Goal: Information Seeking & Learning: Learn about a topic

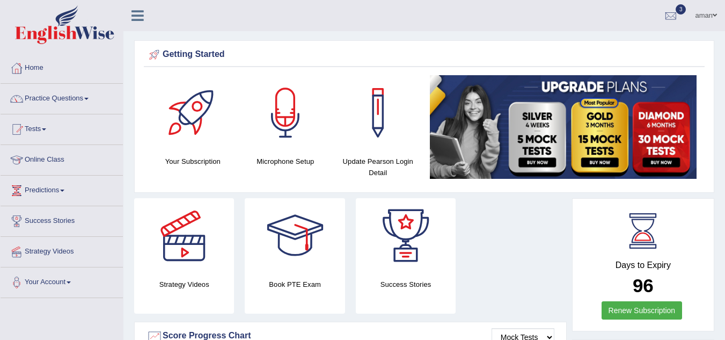
click at [55, 99] on link "Practice Questions" at bounding box center [62, 97] width 122 height 27
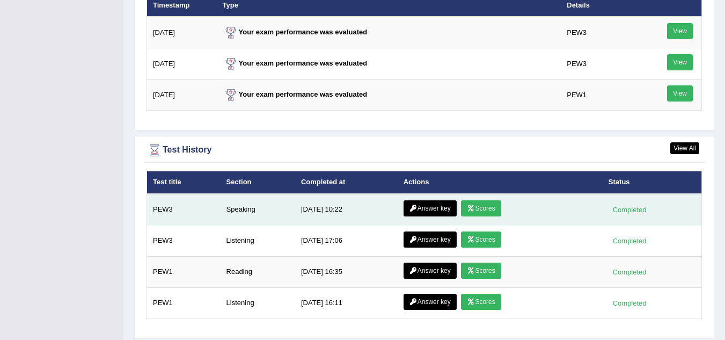
scroll to position [1359, 0]
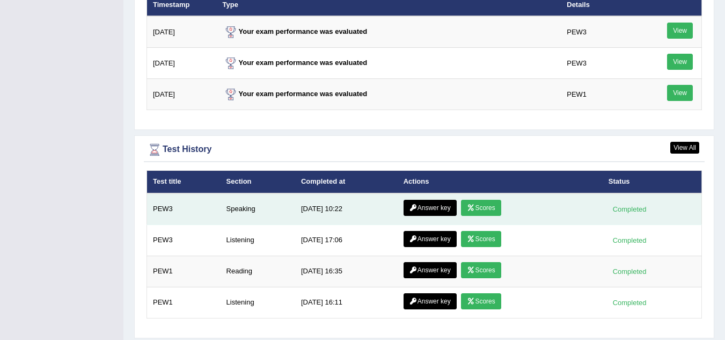
click at [480, 209] on link "Scores" at bounding box center [481, 208] width 40 height 16
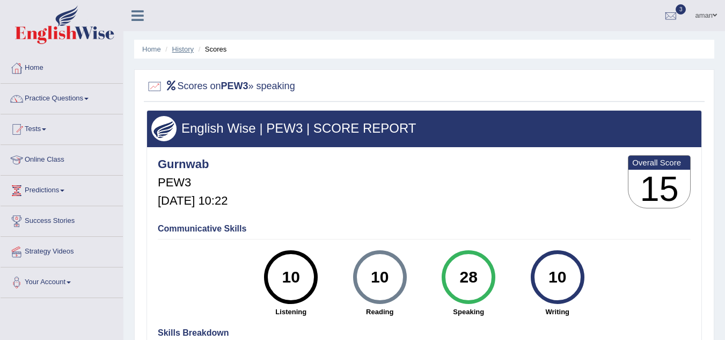
click at [187, 49] on link "History" at bounding box center [182, 49] width 21 height 8
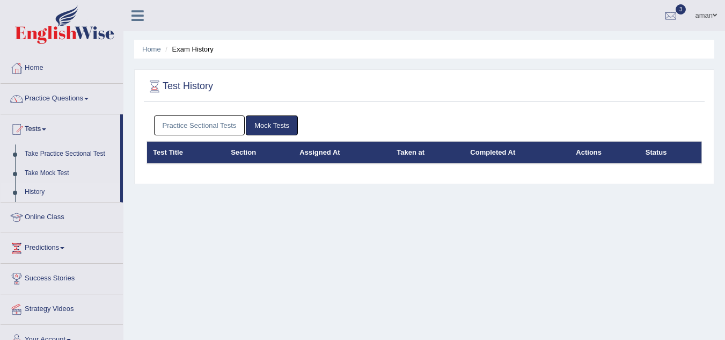
click at [197, 124] on link "Practice Sectional Tests" at bounding box center [199, 125] width 91 height 20
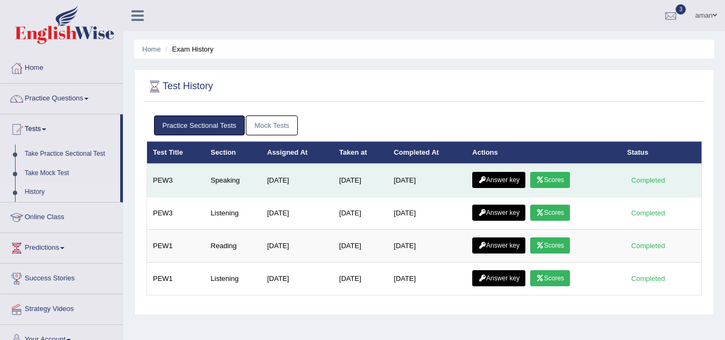
click at [605, 174] on td "Answer key Scores" at bounding box center [543, 180] width 155 height 33
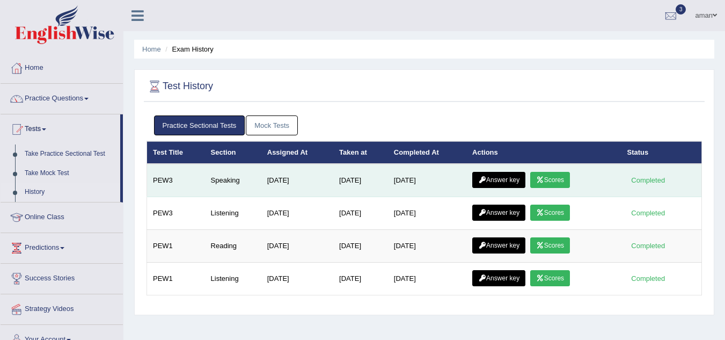
click at [430, 173] on td "Sep 6, 2025" at bounding box center [427, 180] width 78 height 33
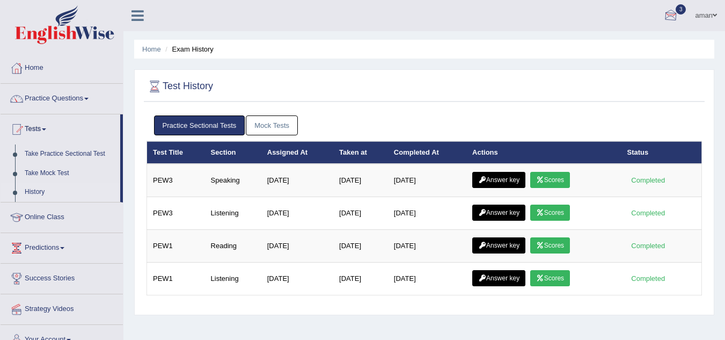
click at [672, 16] on div at bounding box center [671, 16] width 16 height 16
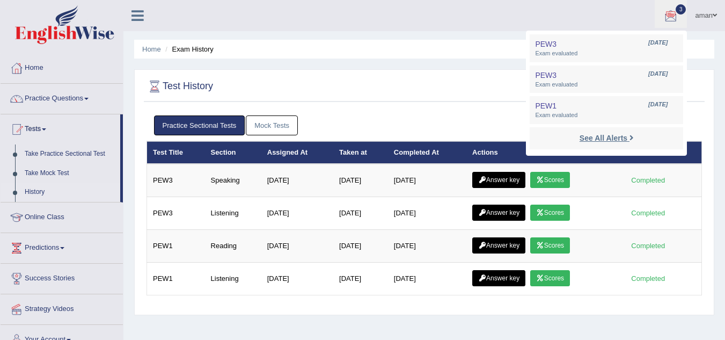
click at [606, 136] on strong "See All Alerts" at bounding box center [604, 138] width 48 height 9
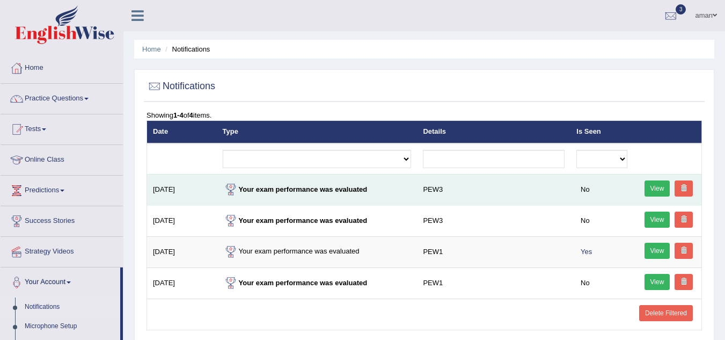
click at [679, 187] on link at bounding box center [684, 188] width 18 height 16
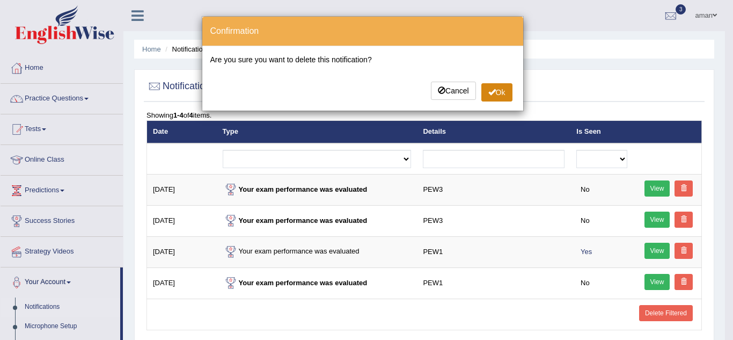
click at [496, 95] on button "Ok" at bounding box center [496, 92] width 31 height 18
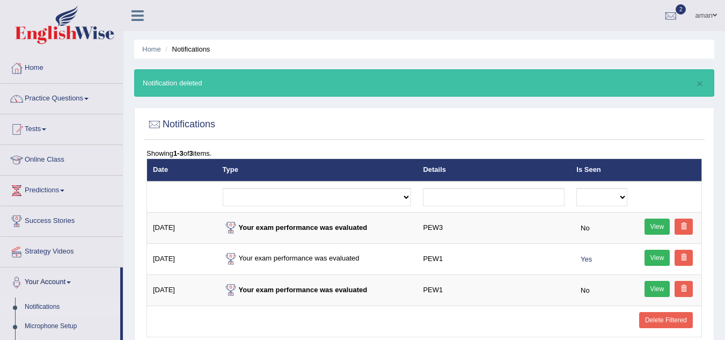
click at [679, 223] on link at bounding box center [684, 226] width 18 height 16
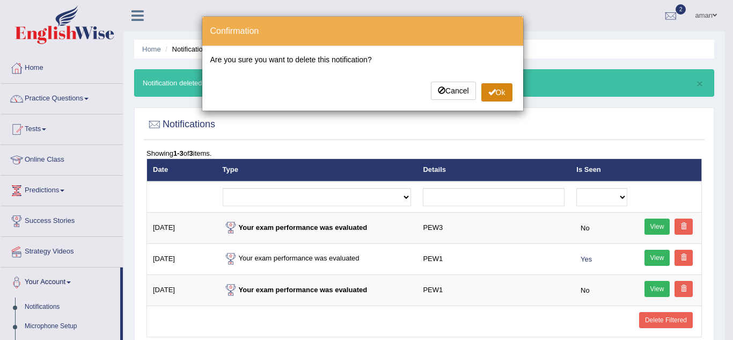
click at [498, 90] on button "Ok" at bounding box center [496, 92] width 31 height 18
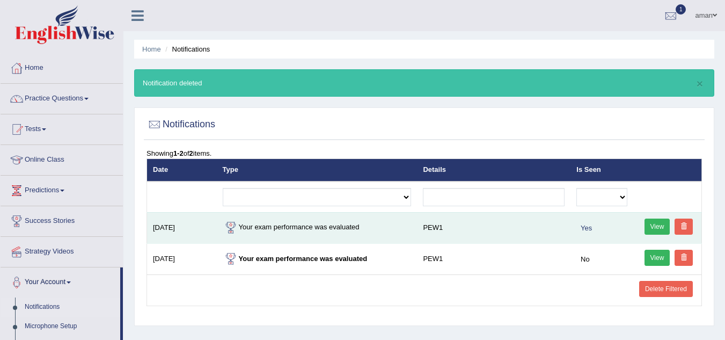
click at [687, 224] on link at bounding box center [684, 226] width 18 height 16
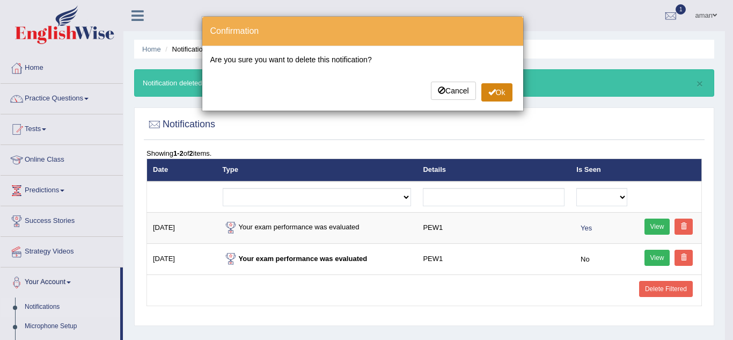
click at [503, 94] on button "Ok" at bounding box center [496, 92] width 31 height 18
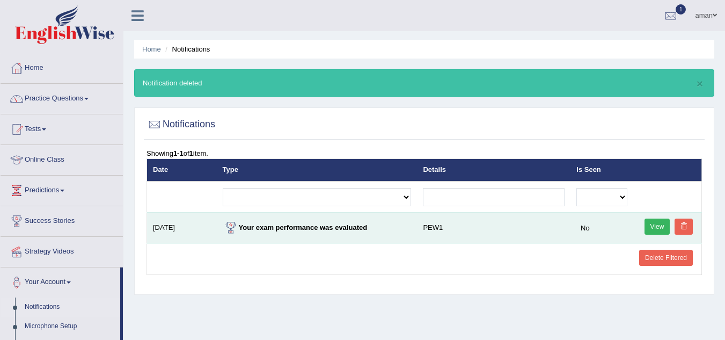
click at [683, 228] on span at bounding box center [684, 226] width 6 height 6
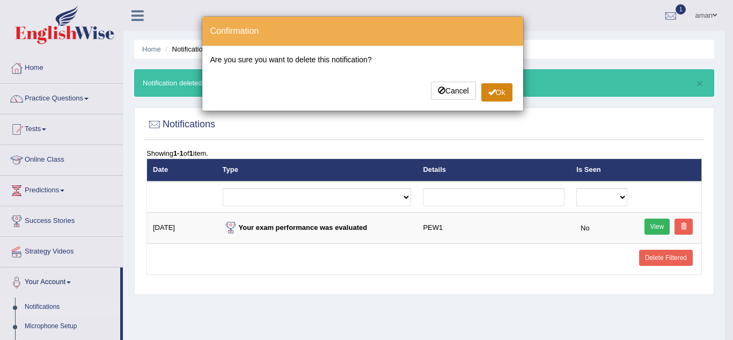
click at [491, 89] on span at bounding box center [492, 92] width 8 height 8
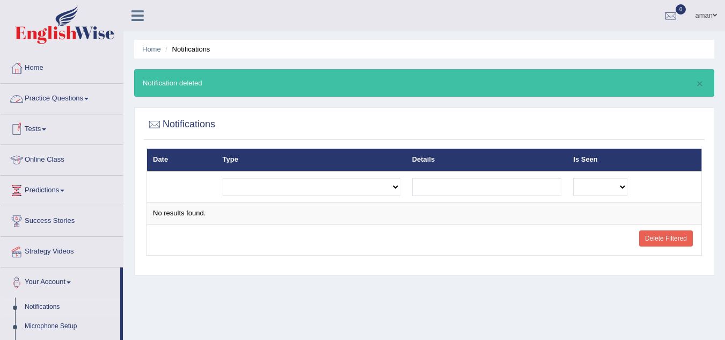
click at [54, 135] on link "Tests" at bounding box center [62, 127] width 122 height 27
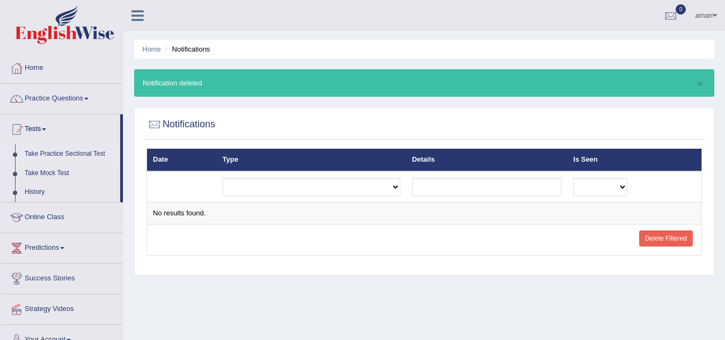
click at [53, 151] on link "Take Practice Sectional Test" at bounding box center [70, 153] width 100 height 19
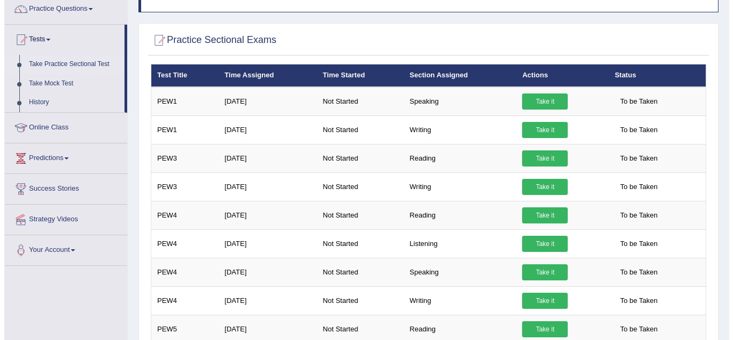
scroll to position [90, 0]
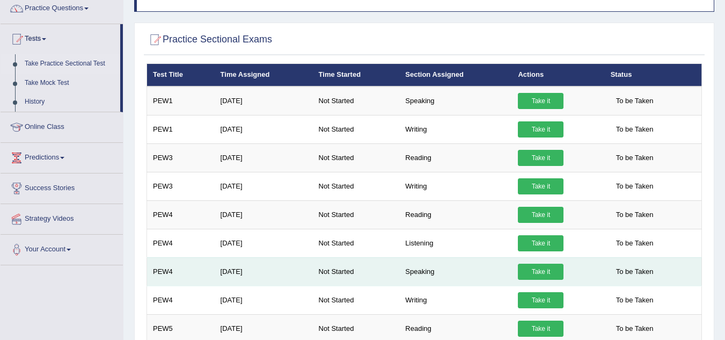
click at [547, 270] on link "Take it" at bounding box center [541, 272] width 46 height 16
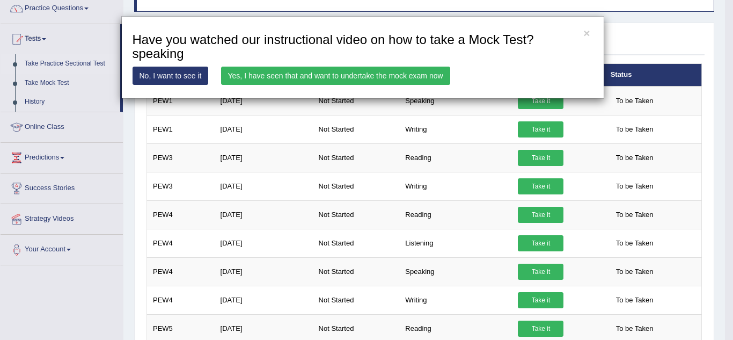
click at [419, 72] on link "Yes, I have seen that and want to undertake the mock exam now" at bounding box center [335, 76] width 229 height 18
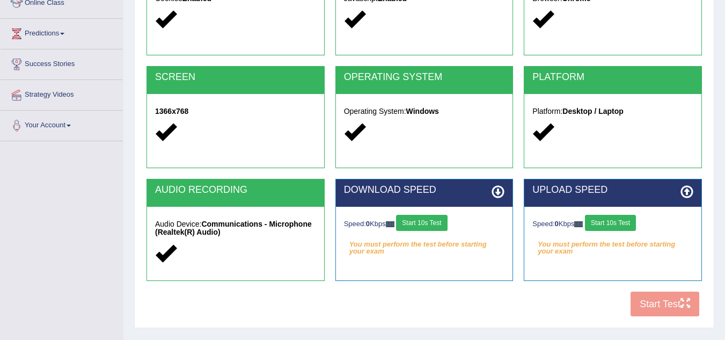
scroll to position [158, 0]
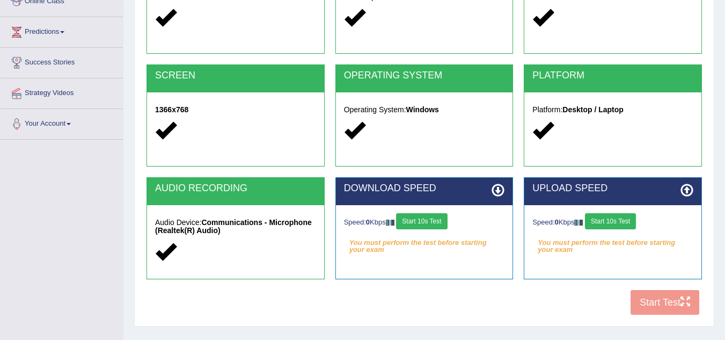
click at [666, 303] on div "COOKIES Cookies Enabled JAVASCRIPT Javascript Enabled BROWSER Browser: Chrome S…" at bounding box center [424, 136] width 561 height 369
click at [657, 312] on div "COOKIES Cookies Enabled JAVASCRIPT Javascript Enabled BROWSER Browser: Chrome S…" at bounding box center [424, 136] width 561 height 369
click at [653, 302] on div "COOKIES Cookies Enabled JAVASCRIPT Javascript Enabled BROWSER Browser: Chrome S…" at bounding box center [424, 136] width 561 height 369
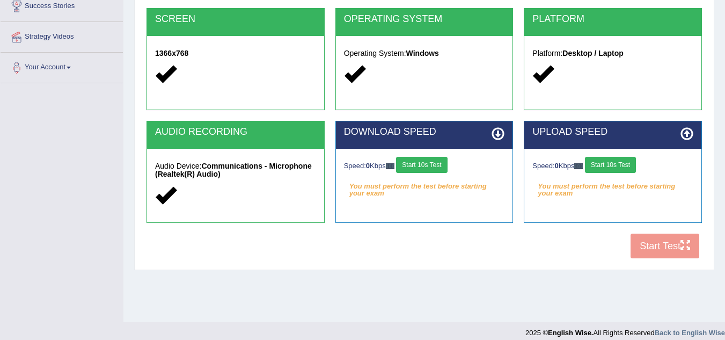
scroll to position [224, 0]
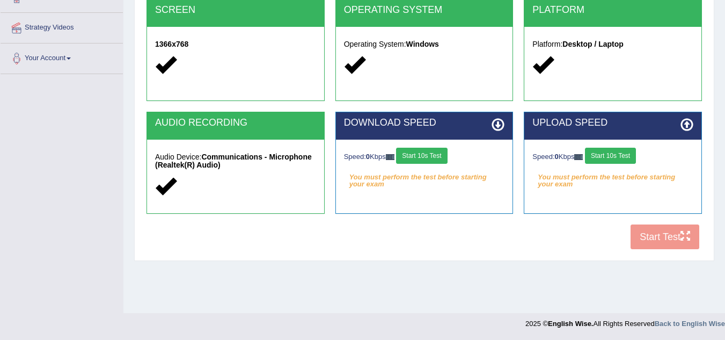
click at [446, 157] on button "Start 10s Test" at bounding box center [421, 156] width 51 height 16
click at [613, 156] on button "Start 10s Test" at bounding box center [610, 156] width 51 height 16
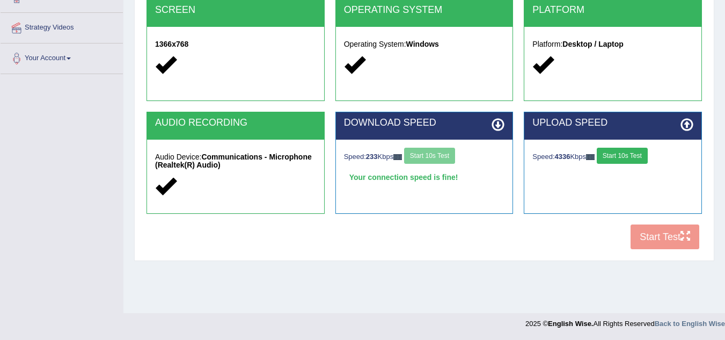
click at [613, 156] on button "Start 10s Test" at bounding box center [622, 156] width 51 height 16
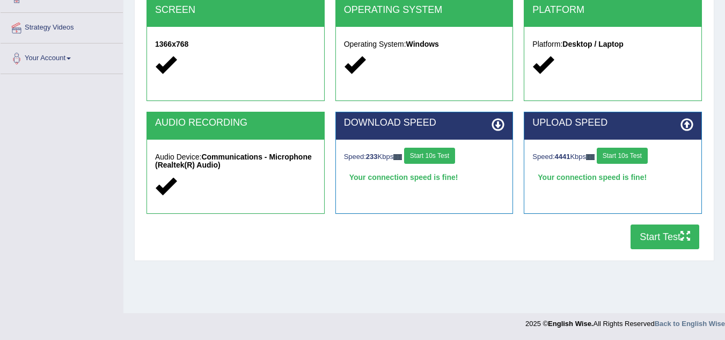
click at [648, 233] on button "Start Test" at bounding box center [665, 236] width 69 height 25
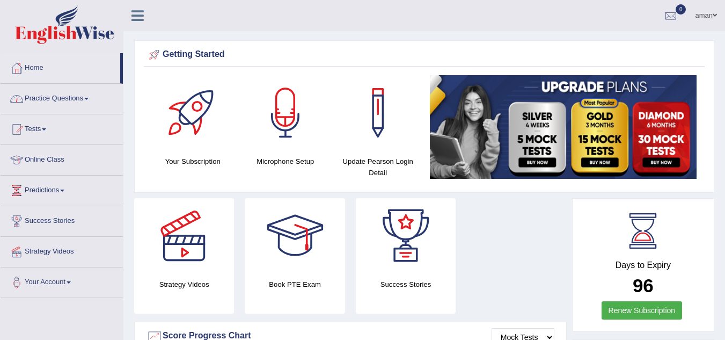
click at [49, 97] on link "Practice Questions" at bounding box center [62, 97] width 122 height 27
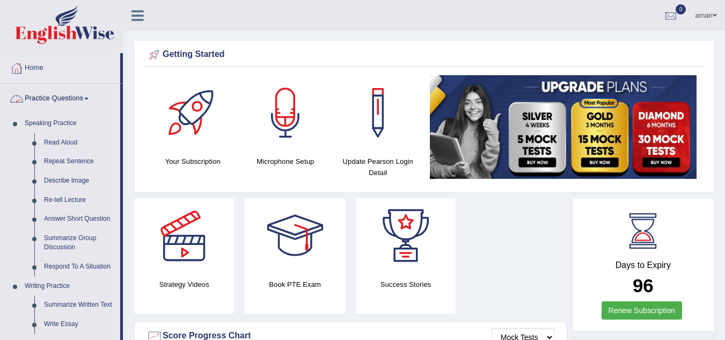
click at [54, 93] on link "Practice Questions" at bounding box center [61, 97] width 120 height 27
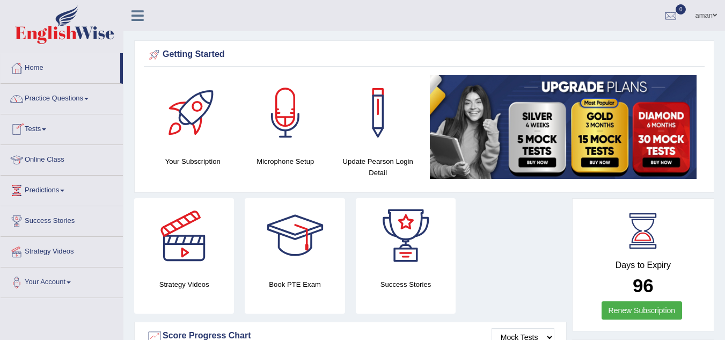
click at [43, 130] on link "Tests" at bounding box center [62, 127] width 122 height 27
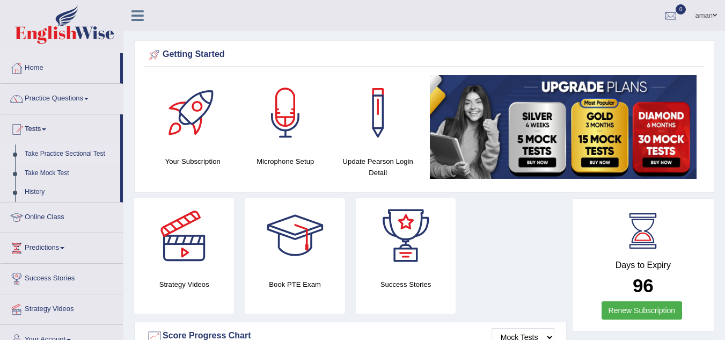
click at [50, 153] on link "Take Practice Sectional Test" at bounding box center [70, 153] width 100 height 19
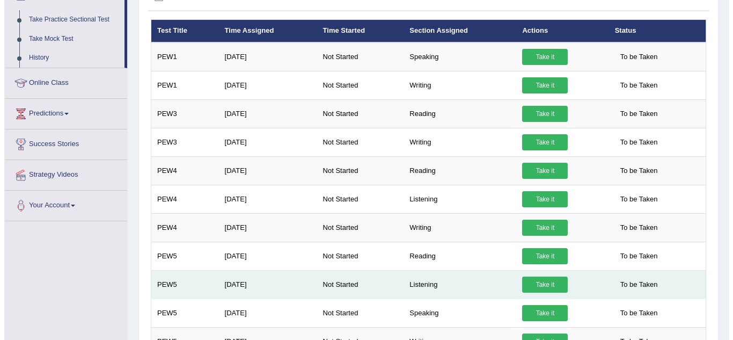
scroll to position [134, 0]
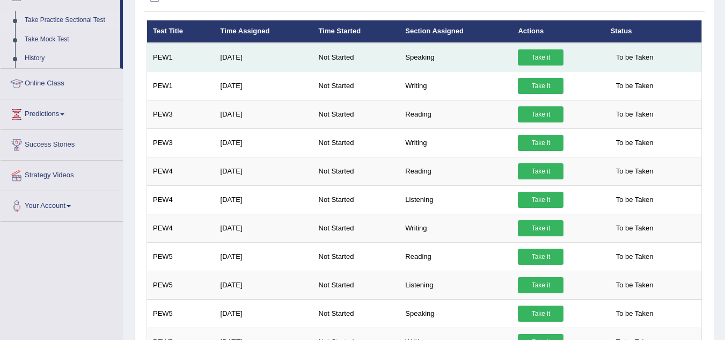
click at [533, 57] on link "Take it" at bounding box center [541, 57] width 46 height 16
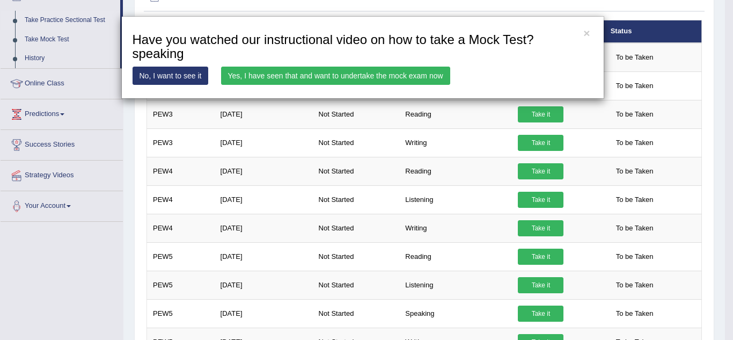
click at [401, 75] on link "Yes, I have seen that and want to undertake the mock exam now" at bounding box center [335, 76] width 229 height 18
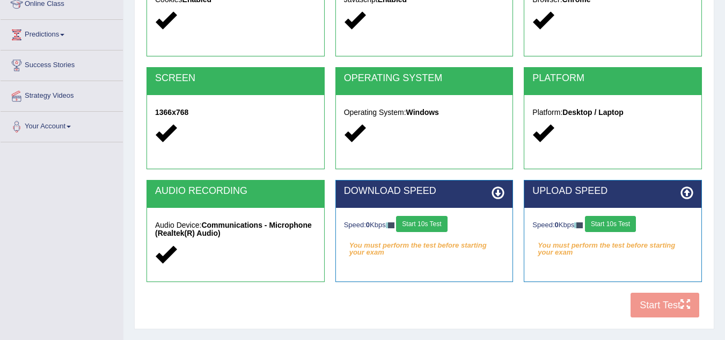
click at [423, 219] on button "Start 10s Test" at bounding box center [421, 224] width 51 height 16
click at [605, 221] on button "Start 10s Test" at bounding box center [610, 224] width 51 height 16
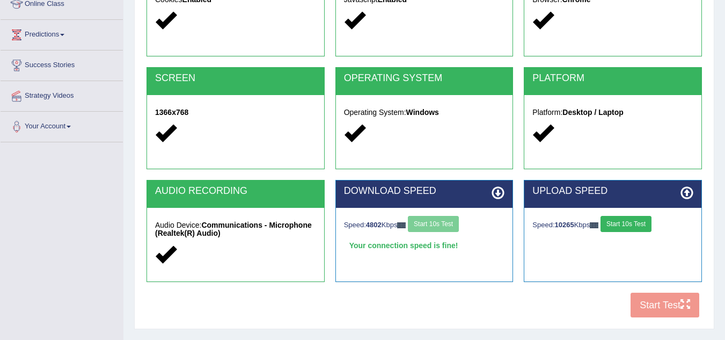
click at [605, 221] on div "Speed: 10265 Kbps Start 10s Test" at bounding box center [612, 225] width 161 height 19
click at [642, 222] on button "Start 10s Test" at bounding box center [622, 224] width 51 height 16
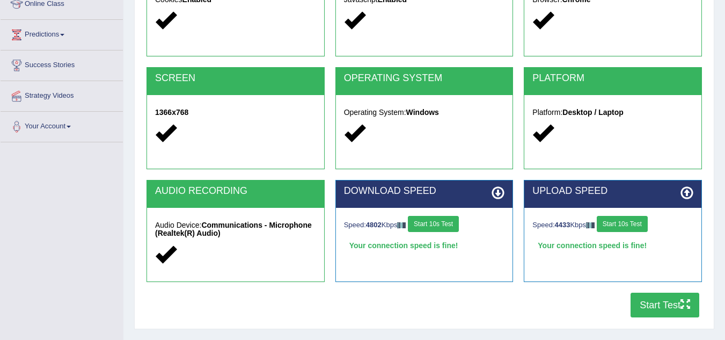
click at [660, 306] on button "Start Test" at bounding box center [665, 305] width 69 height 25
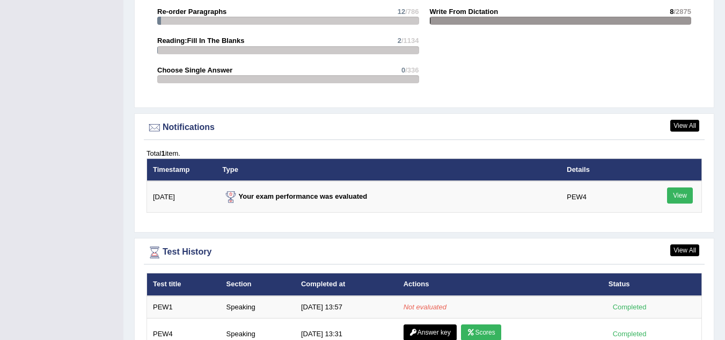
scroll to position [1380, 0]
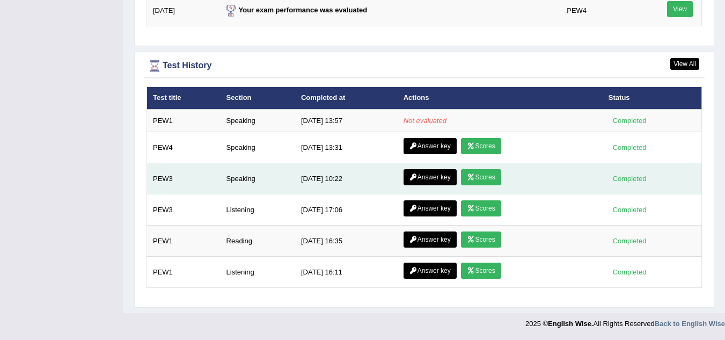
click at [438, 180] on link "Answer key" at bounding box center [430, 177] width 53 height 16
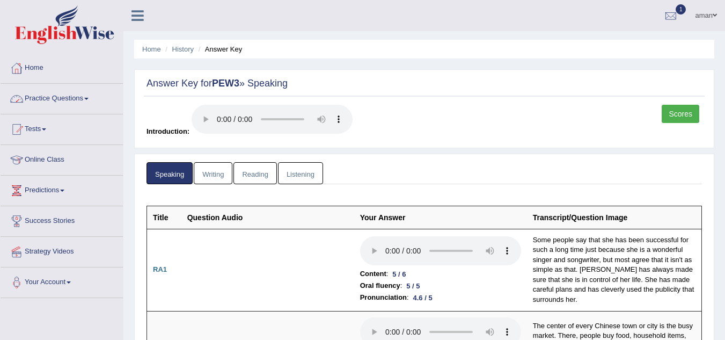
click at [30, 61] on link "Home" at bounding box center [62, 66] width 122 height 27
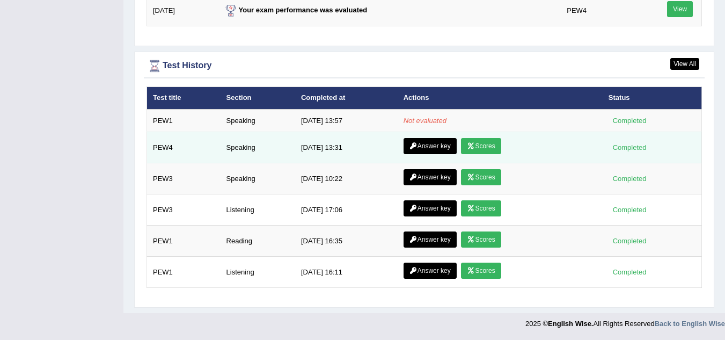
click at [426, 142] on link "Answer key" at bounding box center [430, 146] width 53 height 16
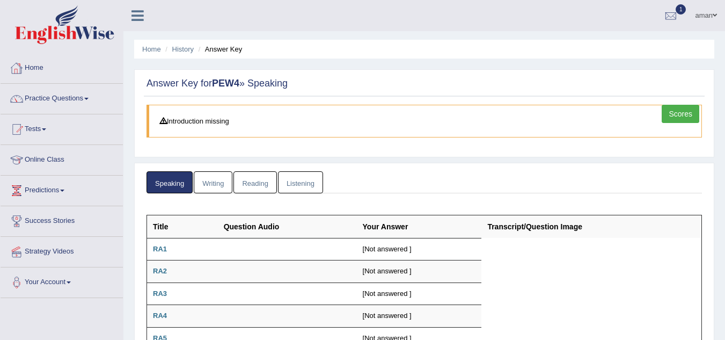
click at [50, 68] on link "Home" at bounding box center [62, 66] width 122 height 27
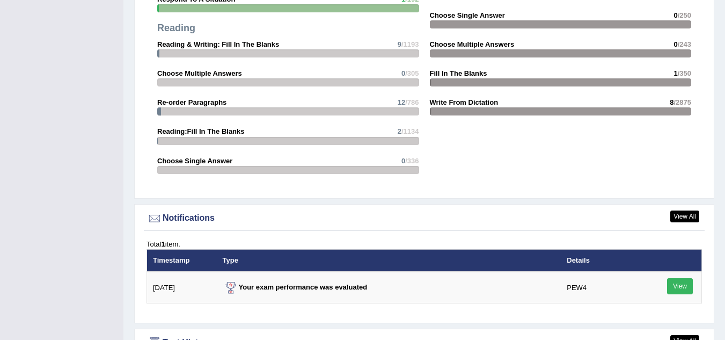
scroll to position [1380, 0]
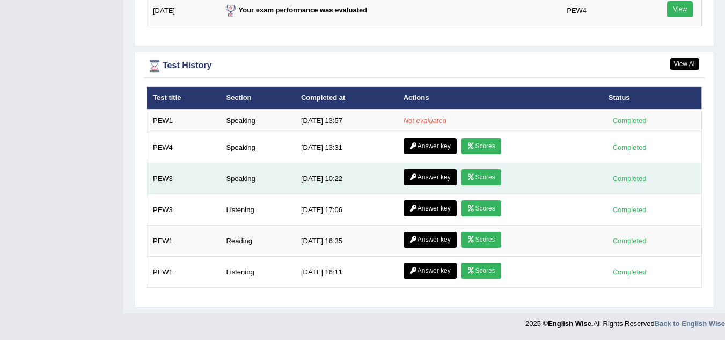
click at [421, 178] on link "Answer key" at bounding box center [430, 177] width 53 height 16
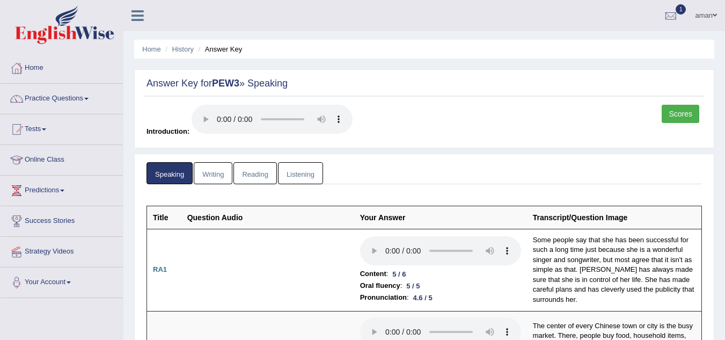
click at [669, 111] on link "Scores" at bounding box center [681, 114] width 38 height 18
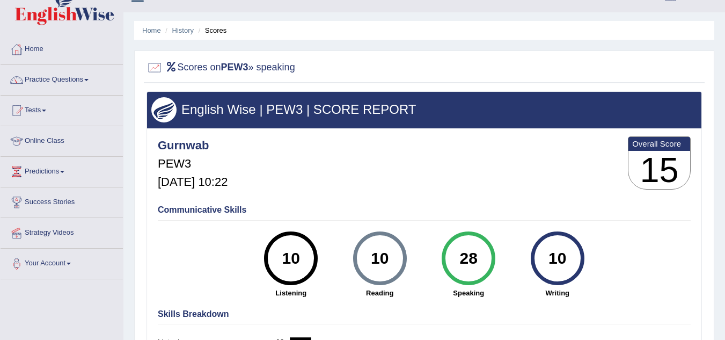
scroll to position [18, 0]
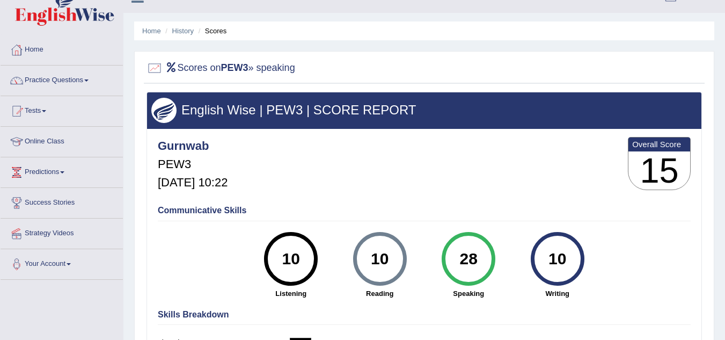
click at [52, 43] on link "Home" at bounding box center [62, 48] width 122 height 27
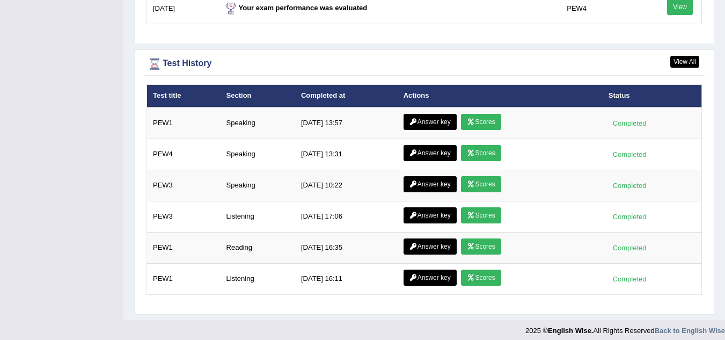
scroll to position [1414, 0]
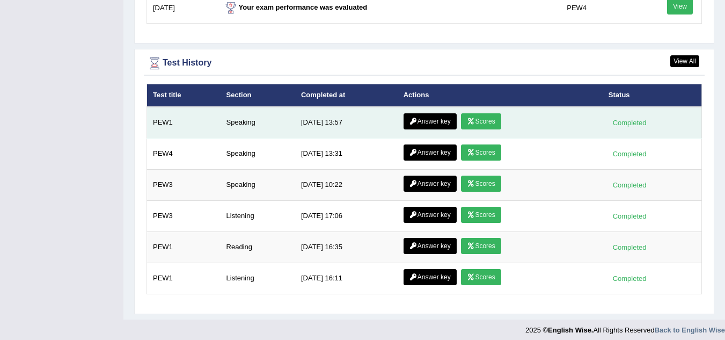
click at [488, 122] on link "Scores" at bounding box center [481, 121] width 40 height 16
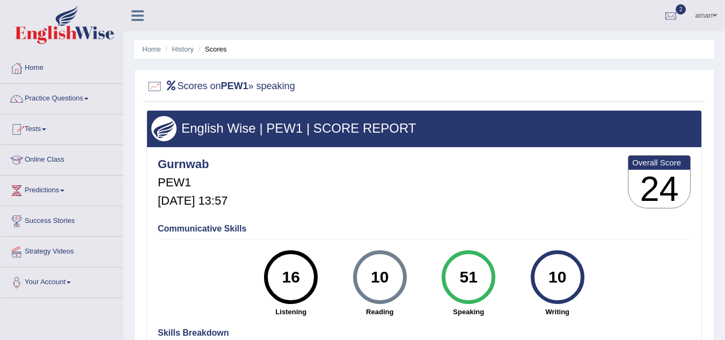
click at [83, 95] on link "Practice Questions" at bounding box center [62, 97] width 122 height 27
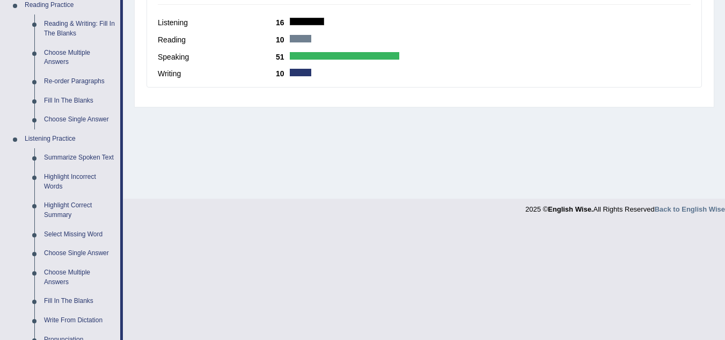
scroll to position [339, 0]
click at [84, 175] on link "Highlight Incorrect Words" at bounding box center [79, 181] width 81 height 28
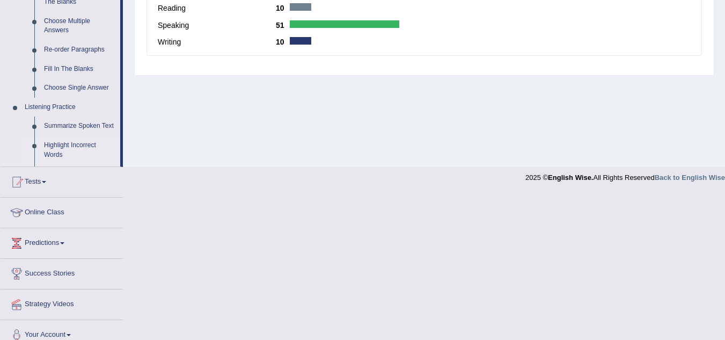
scroll to position [417, 0]
